Goal: Task Accomplishment & Management: Use online tool/utility

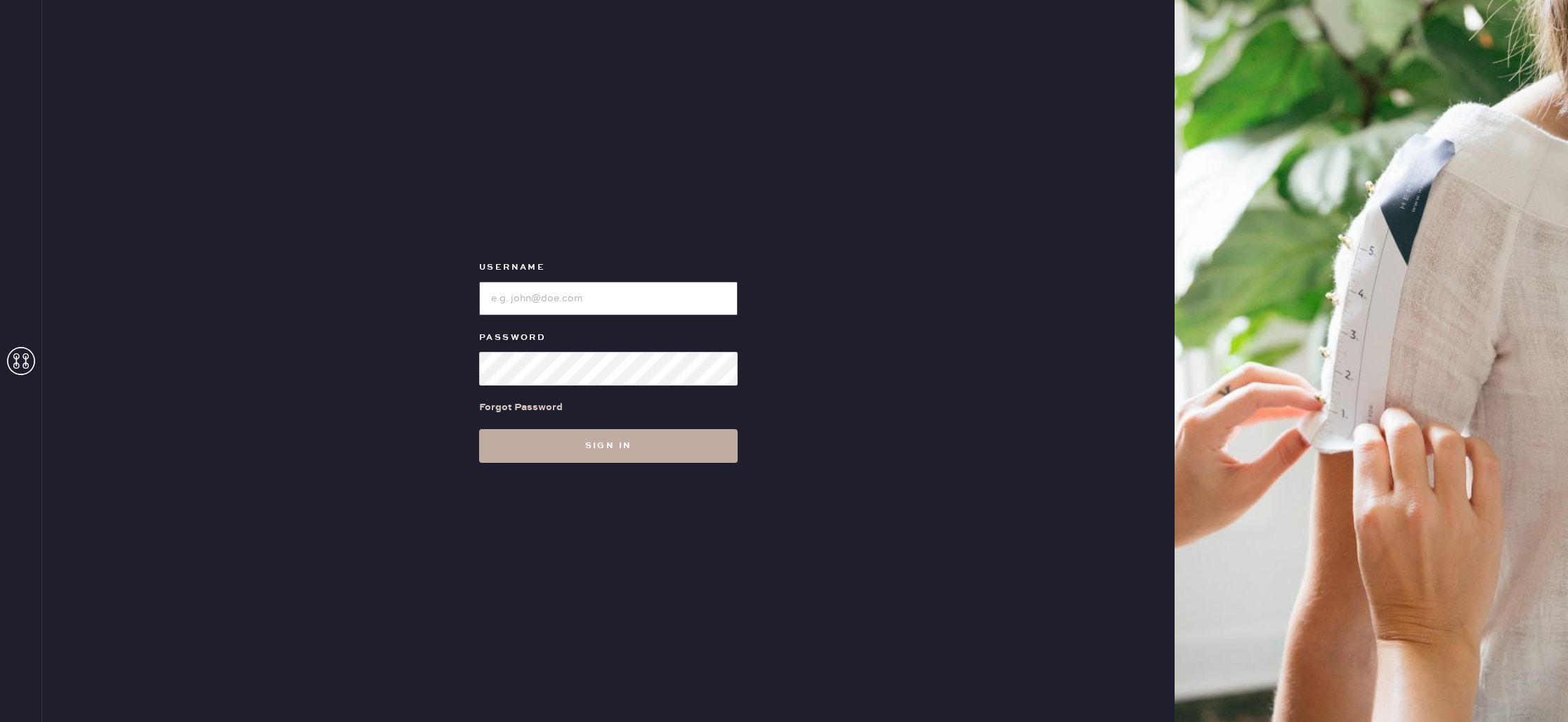
type input "reformationbond"
click at [615, 452] on button "Sign in" at bounding box center [608, 445] width 258 height 33
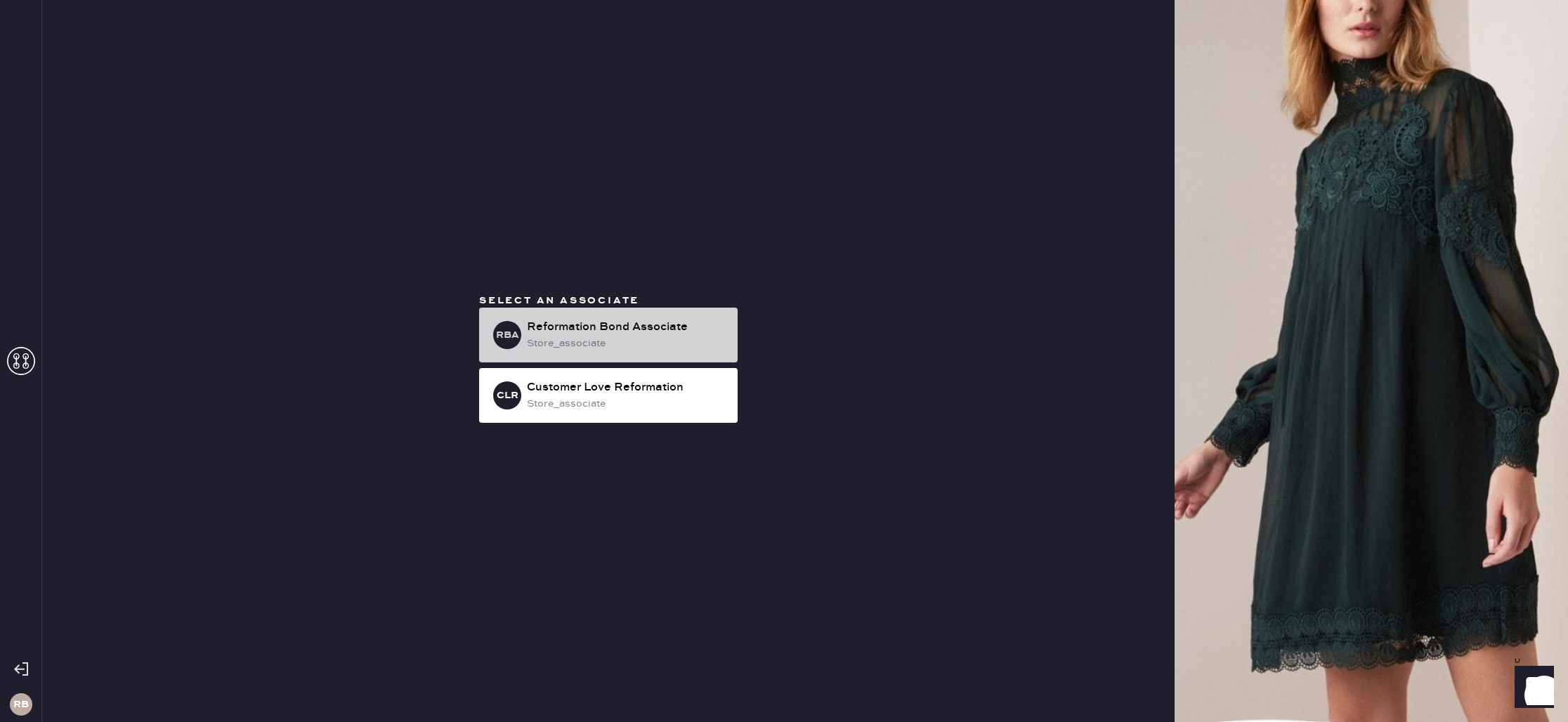
click at [634, 335] on div "Reformation Bond Associate" at bounding box center [626, 327] width 199 height 17
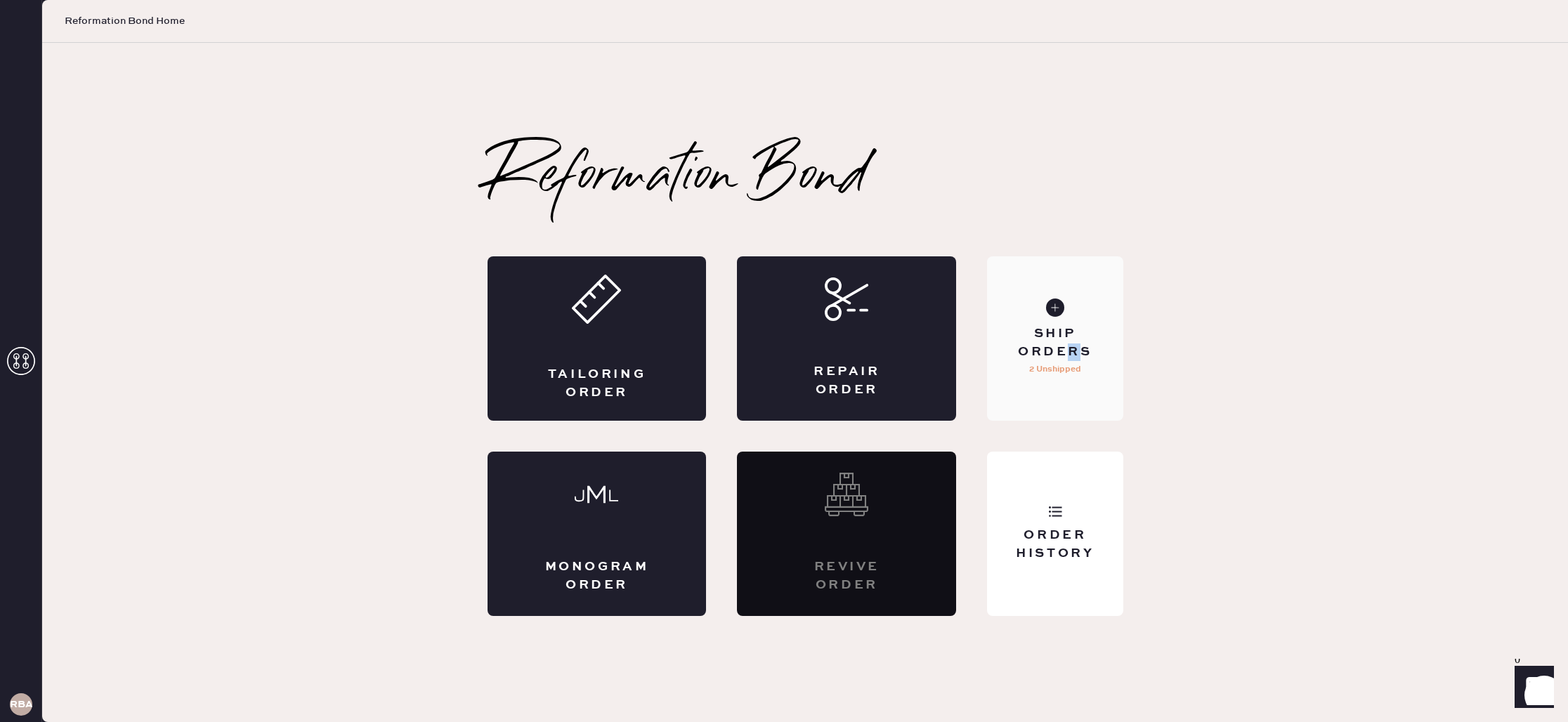
click at [1074, 350] on div "Ship Orders" at bounding box center [1055, 342] width 113 height 35
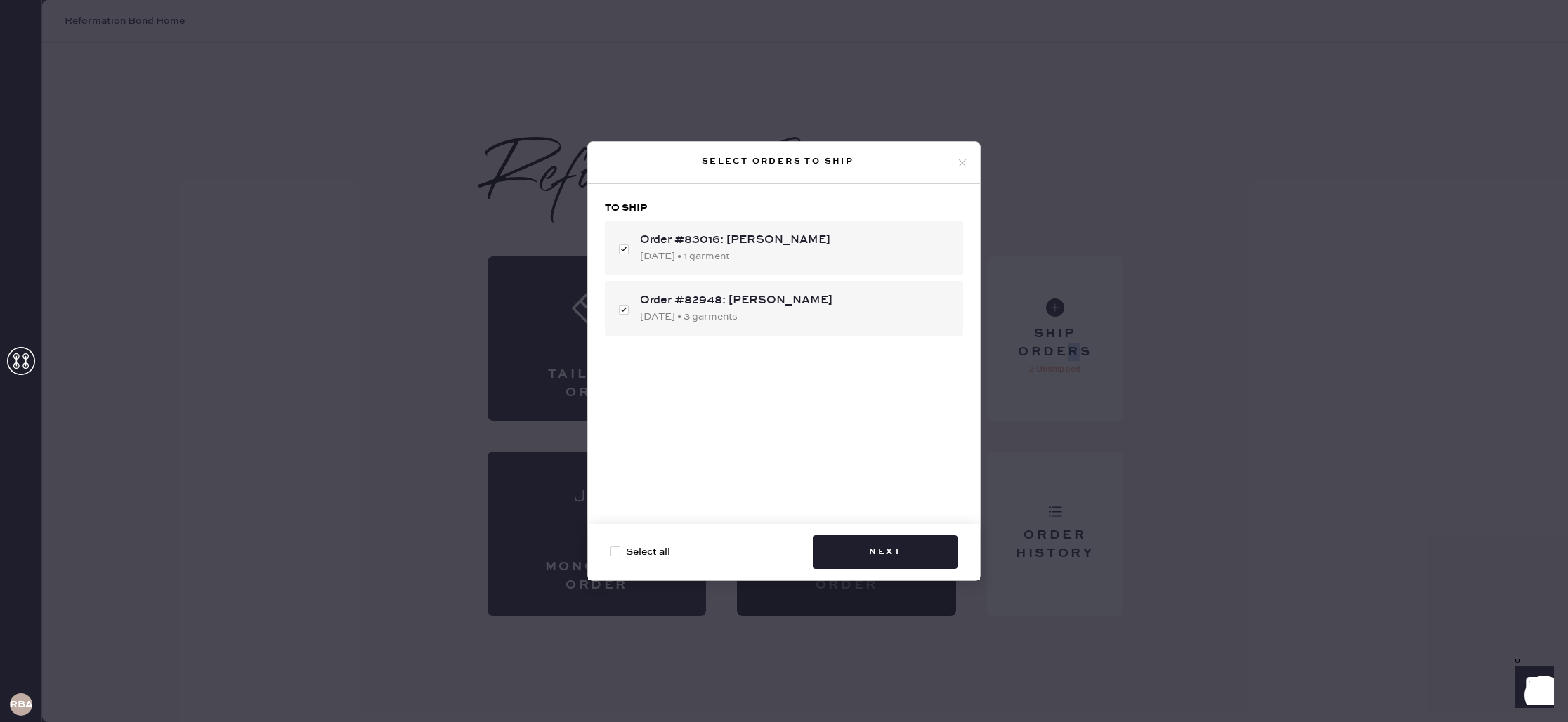
checkbox input "true"
click at [875, 555] on button "Next" at bounding box center [884, 551] width 145 height 33
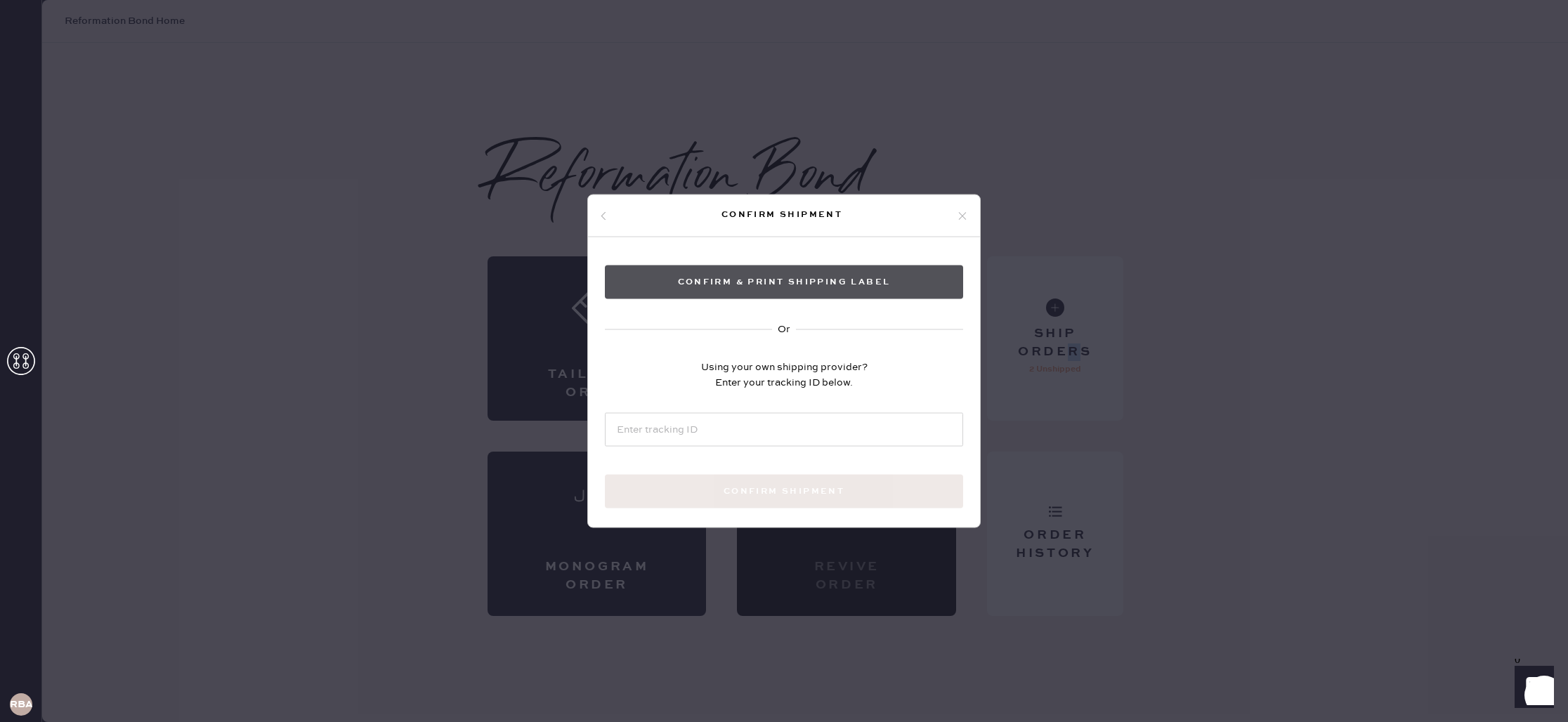
click at [784, 283] on button "Confirm & Print shipping label" at bounding box center [784, 282] width 358 height 33
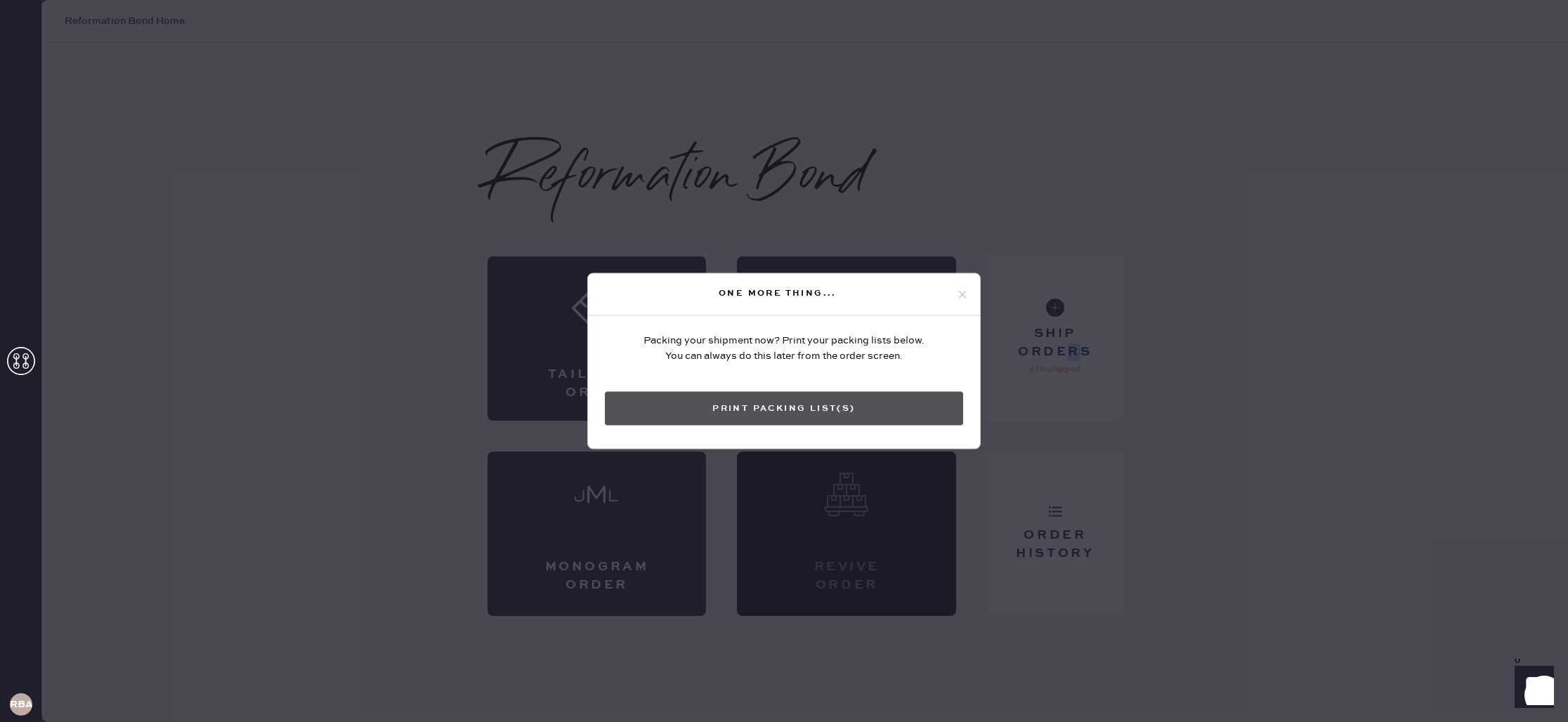
click at [761, 415] on button "Print Packing List(s)" at bounding box center [784, 408] width 358 height 33
